Goal: Information Seeking & Learning: Learn about a topic

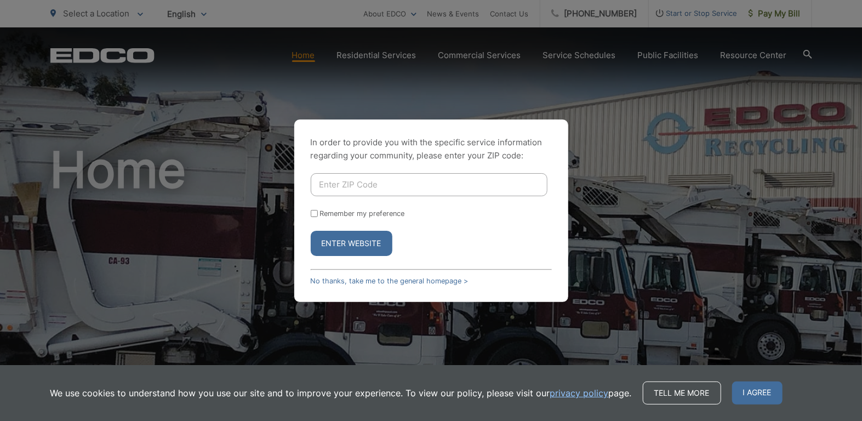
click at [424, 188] on input "Enter ZIP Code" at bounding box center [429, 184] width 237 height 23
type input "92139"
click at [369, 253] on button "Enter Website" at bounding box center [352, 243] width 82 height 25
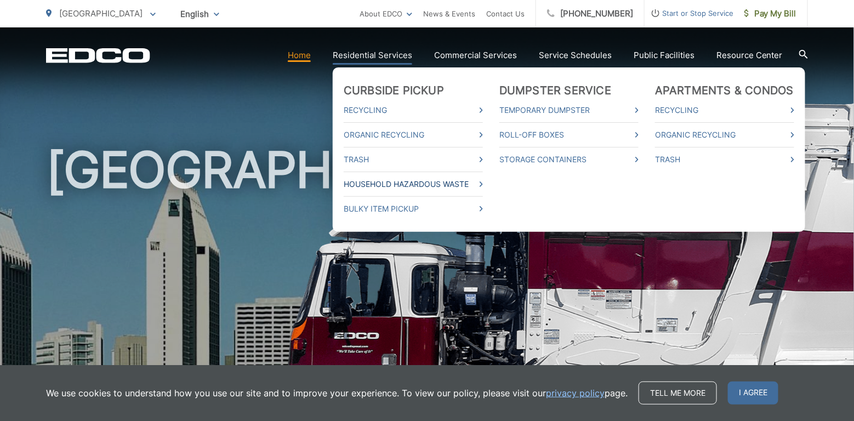
click at [437, 180] on link "Household Hazardous Waste" at bounding box center [413, 184] width 139 height 13
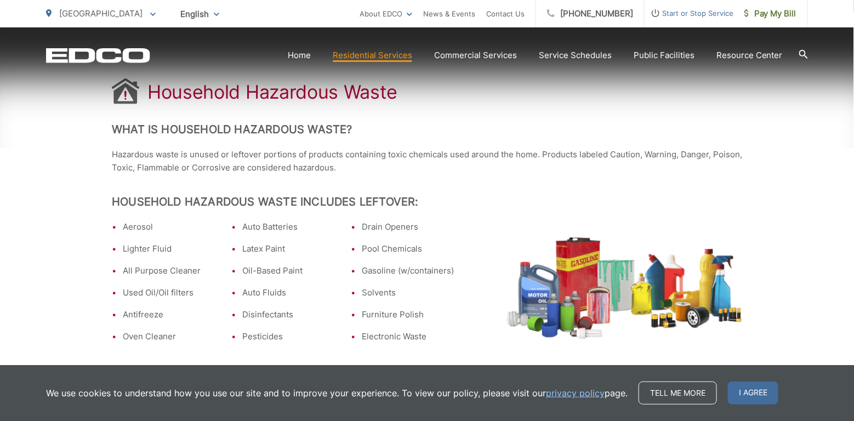
scroll to position [274, 0]
